Goal: Find specific fact: Find specific fact

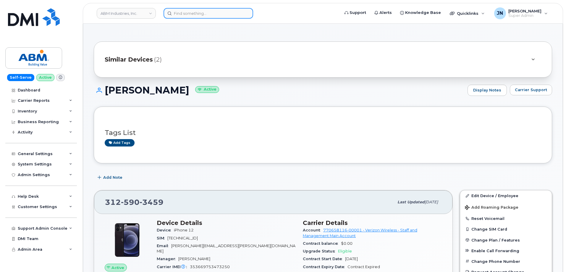
scroll to position [39, 0]
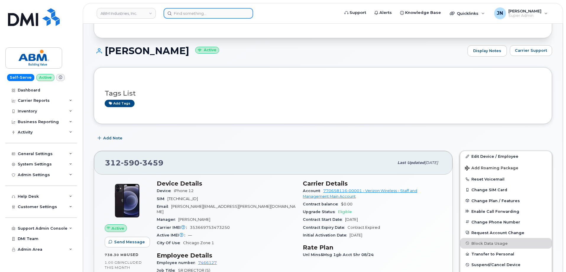
click at [210, 15] on input at bounding box center [208, 13] width 90 height 11
paste input "5108465490"
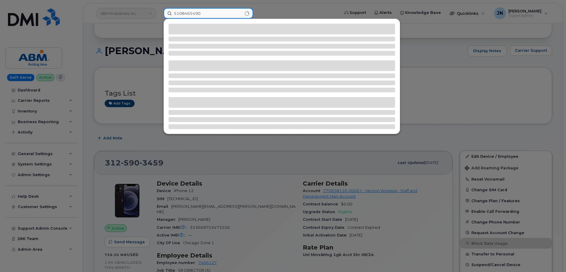
type input "5108465490"
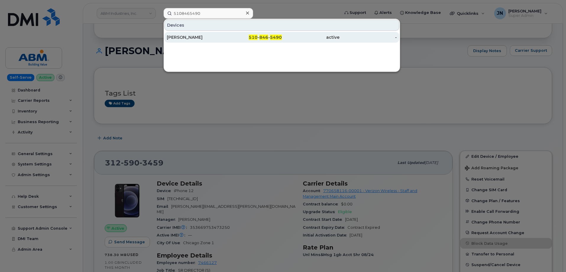
click at [198, 37] on div "KEITH JOHNSON" at bounding box center [196, 37] width 58 height 6
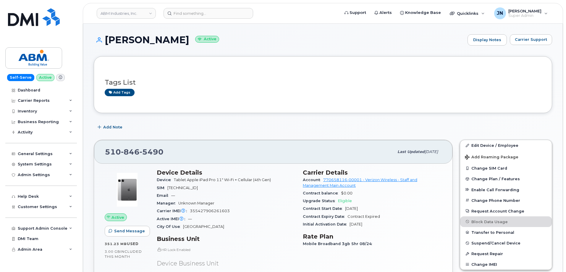
click at [134, 154] on span "846" at bounding box center [130, 151] width 19 height 9
click at [133, 154] on span "846" at bounding box center [130, 151] width 19 height 9
click at [134, 152] on span "846" at bounding box center [130, 151] width 19 height 9
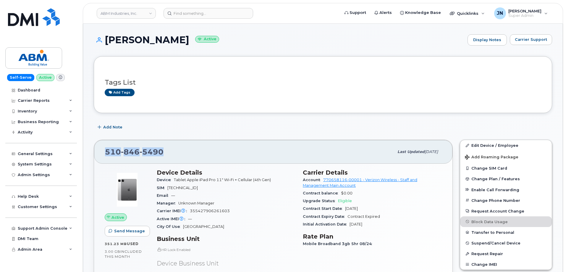
copy span "510 846 5490"
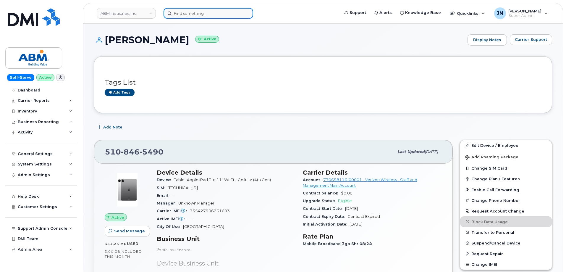
click at [233, 12] on input at bounding box center [208, 13] width 90 height 11
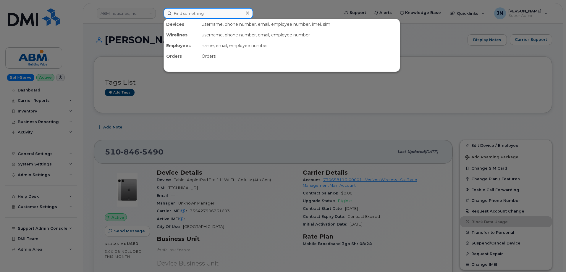
paste input "5108464821"
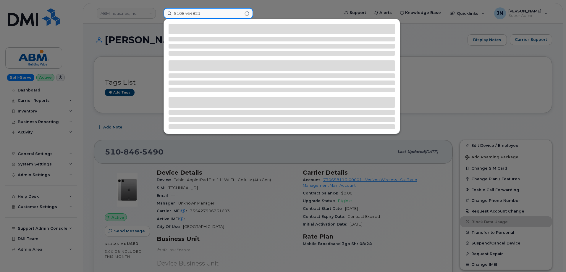
type input "5108464821"
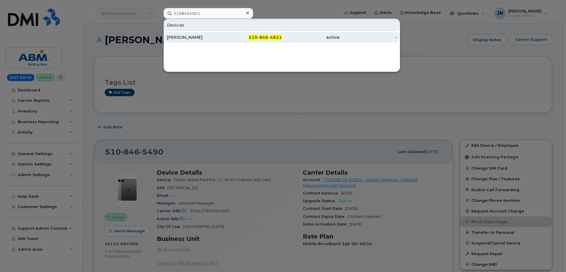
drag, startPoint x: 264, startPoint y: 36, endPoint x: 284, endPoint y: 40, distance: 20.1
click at [264, 36] on span "846" at bounding box center [263, 37] width 9 height 5
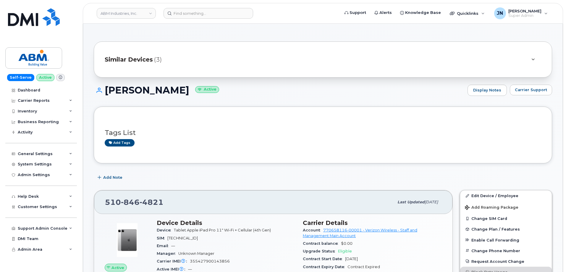
scroll to position [39, 0]
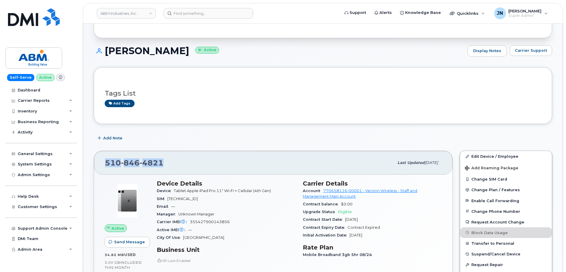
drag, startPoint x: 107, startPoint y: 159, endPoint x: 162, endPoint y: 157, distance: 55.0
click at [162, 157] on div "[PHONE_NUMBER]" at bounding box center [249, 162] width 289 height 12
copy span "510 846 4821"
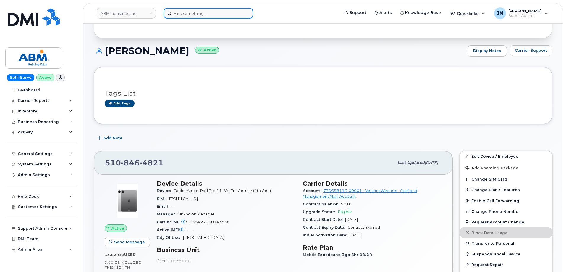
click at [208, 14] on input at bounding box center [208, 13] width 90 height 11
paste input "6503847647"
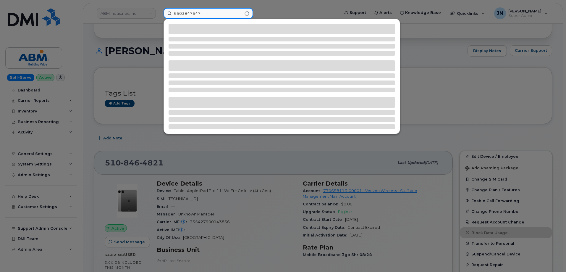
type input "6503847647"
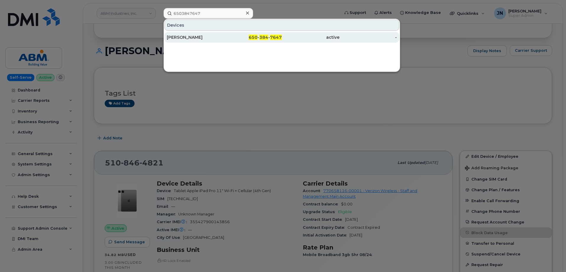
click at [259, 37] on div "650 - 384 - 7647" at bounding box center [253, 37] width 58 height 6
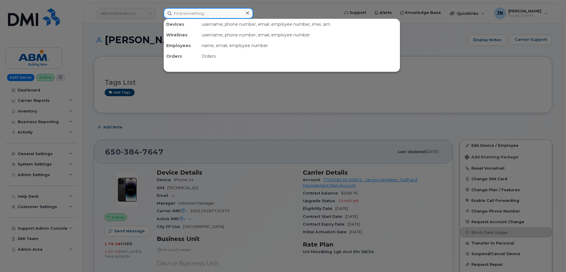
click at [192, 17] on input at bounding box center [208, 13] width 90 height 11
paste input "3307347650"
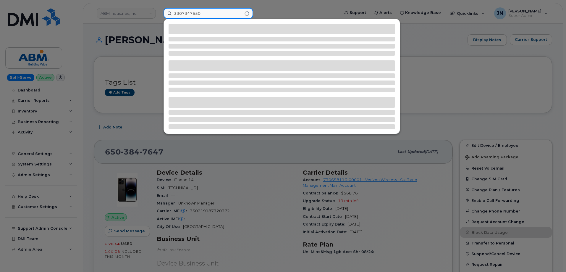
type input "3307347650"
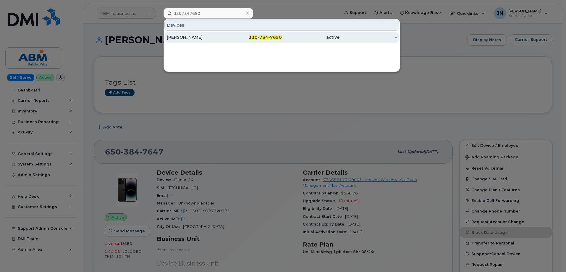
click at [206, 39] on div "RODNEY BARNETT" at bounding box center [196, 37] width 58 height 6
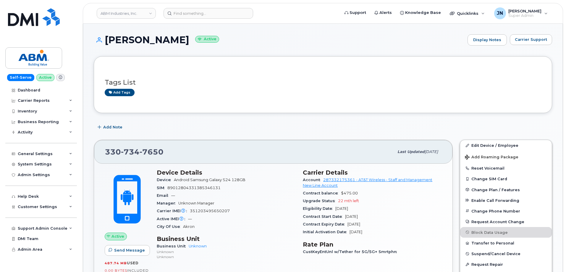
click at [158, 15] on div "ABM Industries, Inc." at bounding box center [126, 13] width 65 height 12
click at [190, 14] on input at bounding box center [208, 13] width 90 height 11
paste input "6124634205"
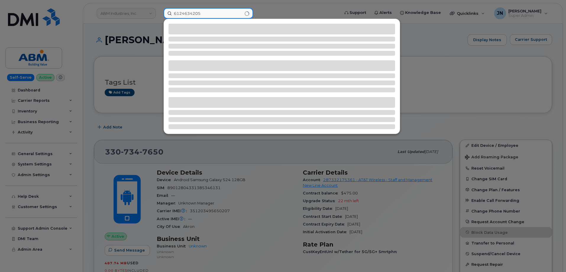
type input "6124634205"
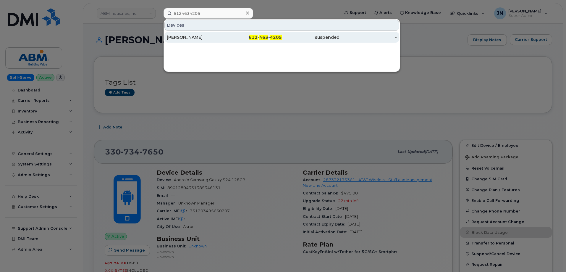
click at [210, 35] on div "[PERSON_NAME]" at bounding box center [196, 37] width 58 height 6
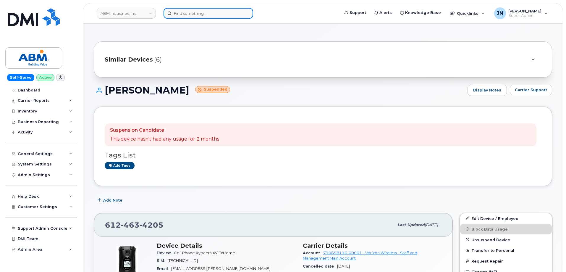
click at [191, 10] on input at bounding box center [208, 13] width 90 height 11
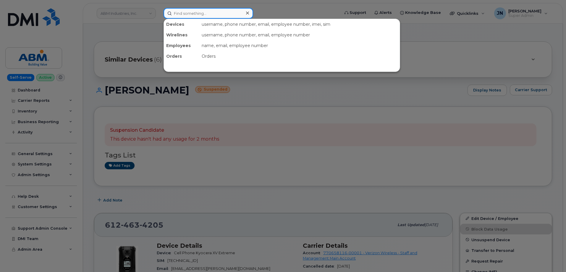
paste input "6124634205"
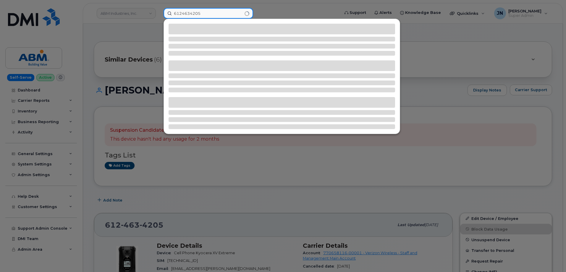
type input "6124634205"
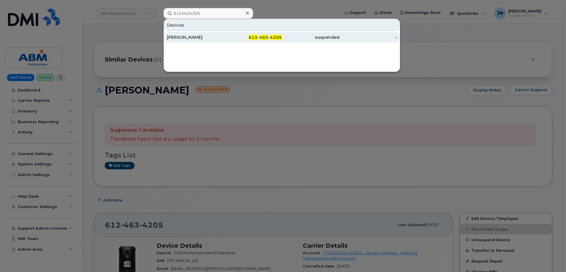
click at [203, 35] on div "[PERSON_NAME]" at bounding box center [196, 37] width 58 height 6
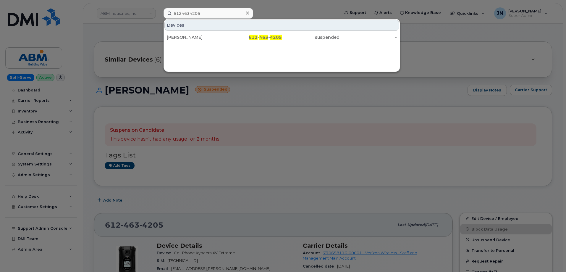
scroll to position [21, 0]
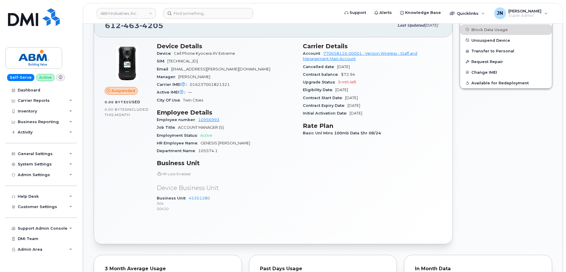
scroll to position [186, 0]
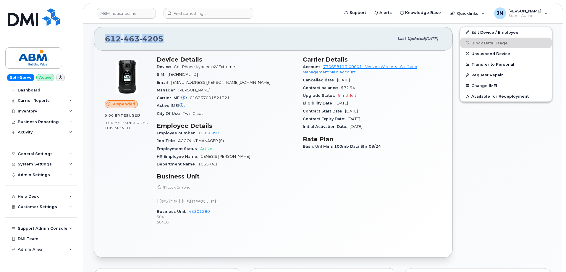
drag, startPoint x: 105, startPoint y: 35, endPoint x: 161, endPoint y: 37, distance: 55.9
click at [161, 37] on div "[PHONE_NUMBER] Last updated [DATE]" at bounding box center [273, 39] width 358 height 24
copy span "[PHONE_NUMBER]"
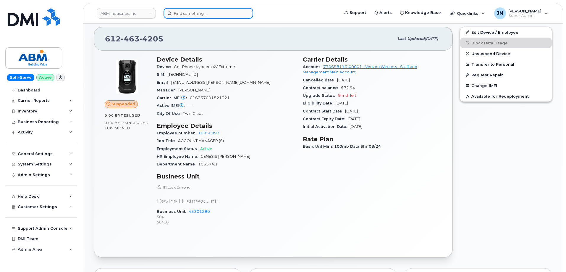
click at [199, 13] on input at bounding box center [208, 13] width 90 height 11
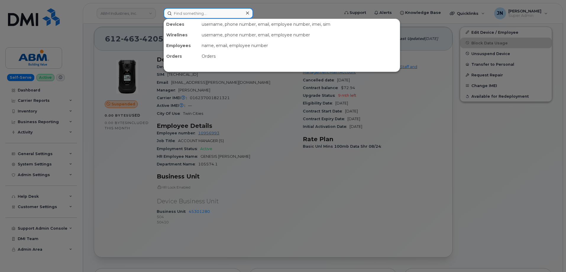
paste input "9144036189"
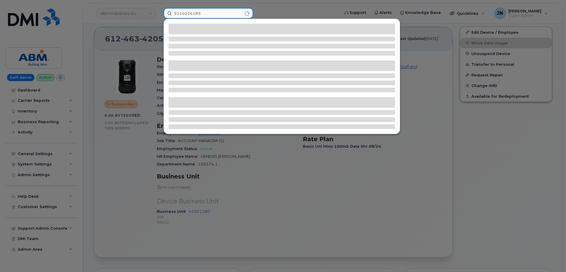
type input "9144036189"
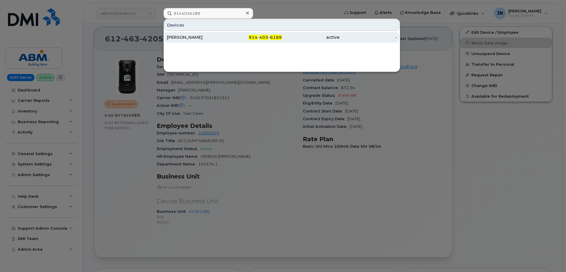
click at [206, 38] on div "[PERSON_NAME]" at bounding box center [196, 37] width 58 height 6
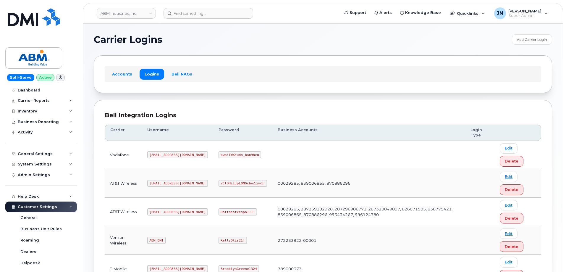
scroll to position [79, 0]
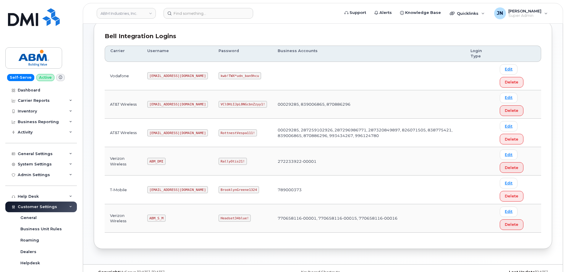
click at [161, 217] on code "ABM_S_M" at bounding box center [156, 217] width 18 height 7
copy code "ABM_S_M"
click at [218, 216] on code "Headset34blue!" at bounding box center [234, 217] width 32 height 7
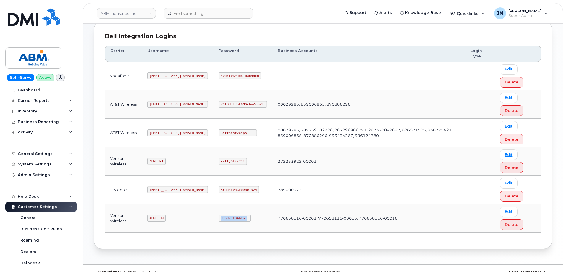
click at [218, 216] on code "Headset34blue!" at bounding box center [234, 217] width 32 height 7
click at [218, 215] on code "Headset34blue!" at bounding box center [234, 217] width 32 height 7
click at [218, 217] on code "Headset34blue!" at bounding box center [234, 217] width 32 height 7
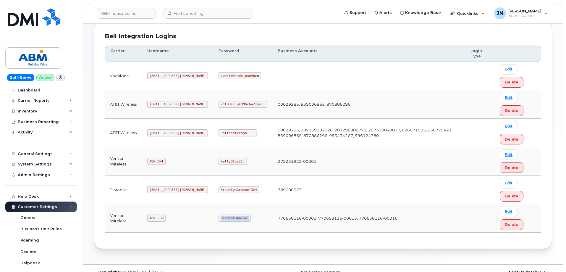
copy code "Headset34blue!"
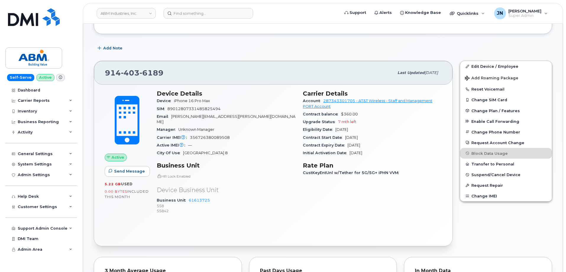
scroll to position [129, 0]
